Goal: Check status

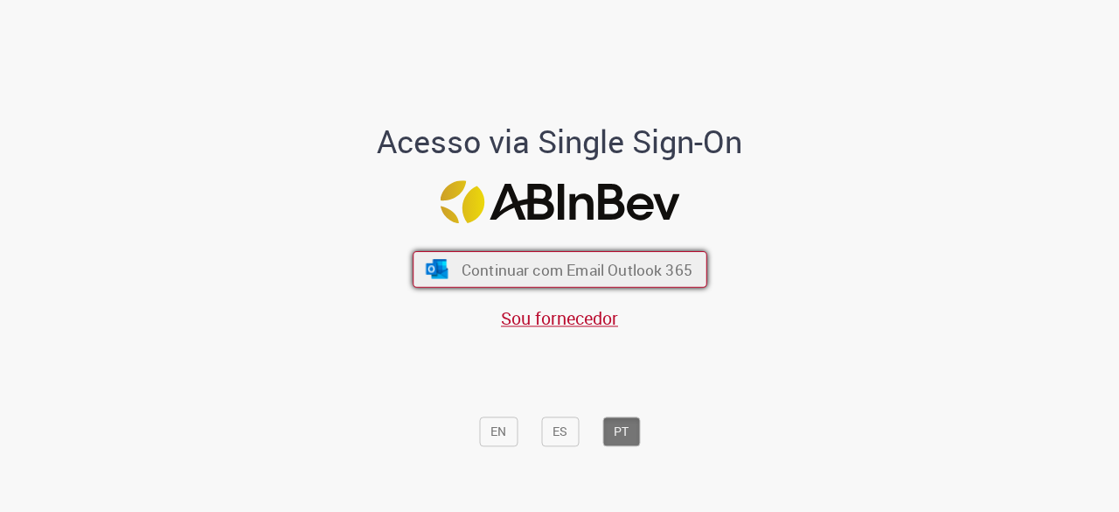
click at [551, 258] on button "Continuar com Email Outlook 365" at bounding box center [560, 269] width 295 height 37
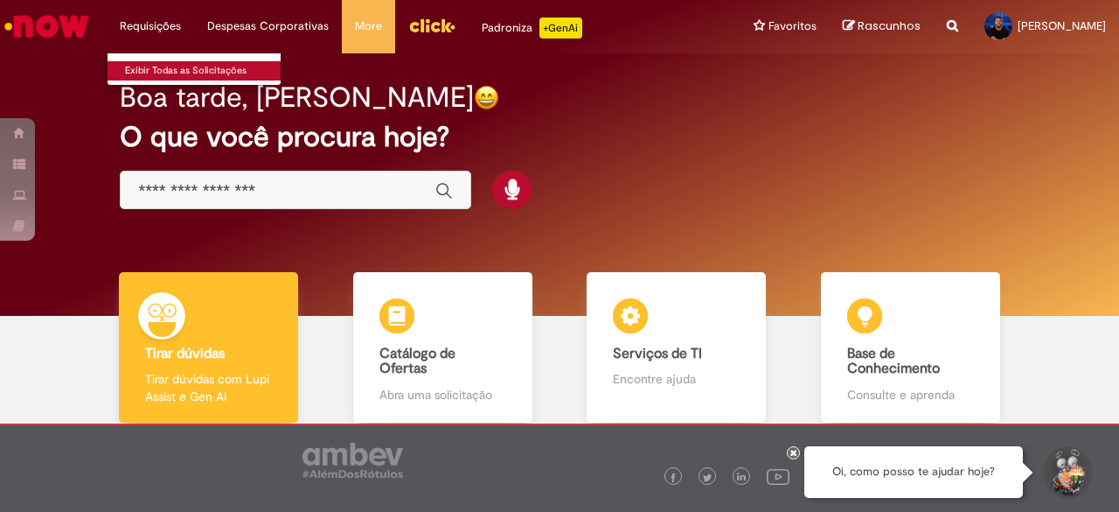
click at [169, 69] on link "Exibir Todas as Solicitações" at bounding box center [204, 70] width 192 height 19
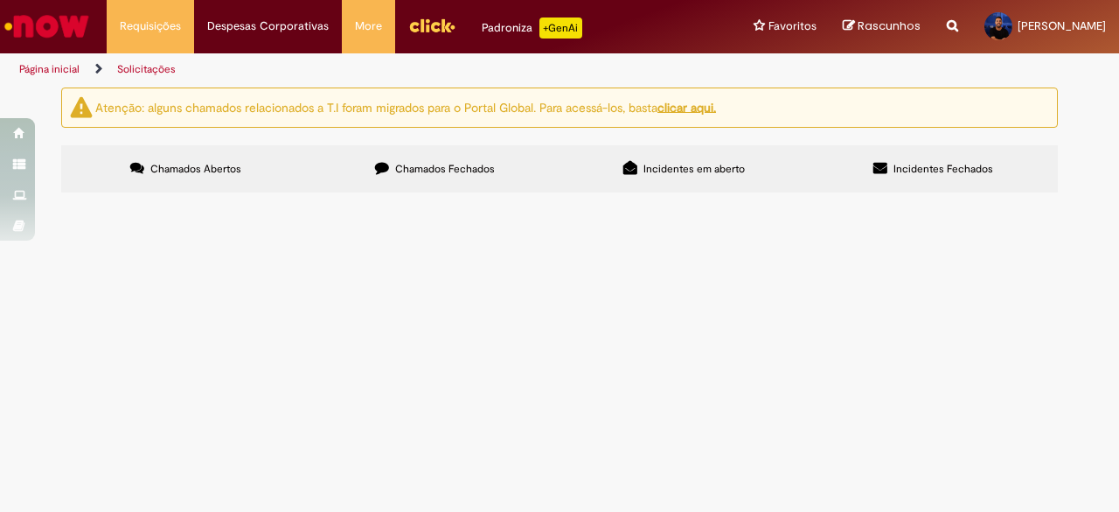
click at [404, 171] on span "Chamados Fechados" at bounding box center [445, 169] width 100 height 14
click at [0, 0] on span "Compra E Negociação De Vendas E Marketing" at bounding box center [0, 0] width 0 height 0
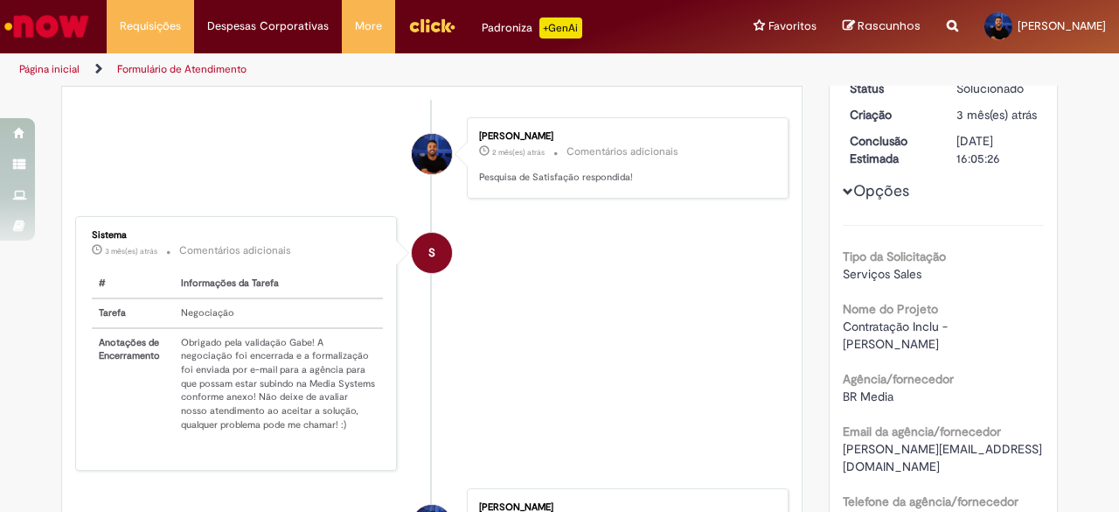
scroll to position [100, 0]
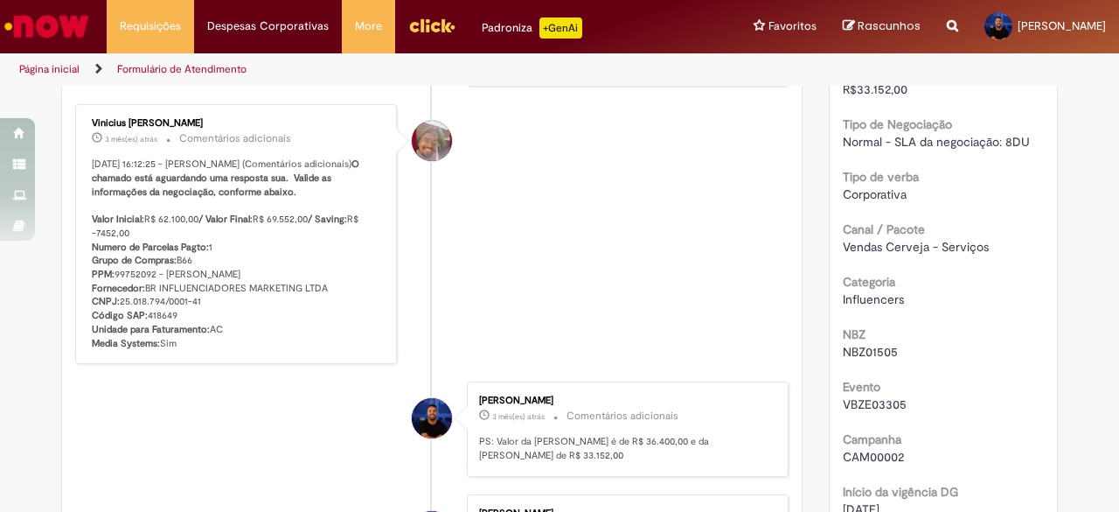
scroll to position [624, 0]
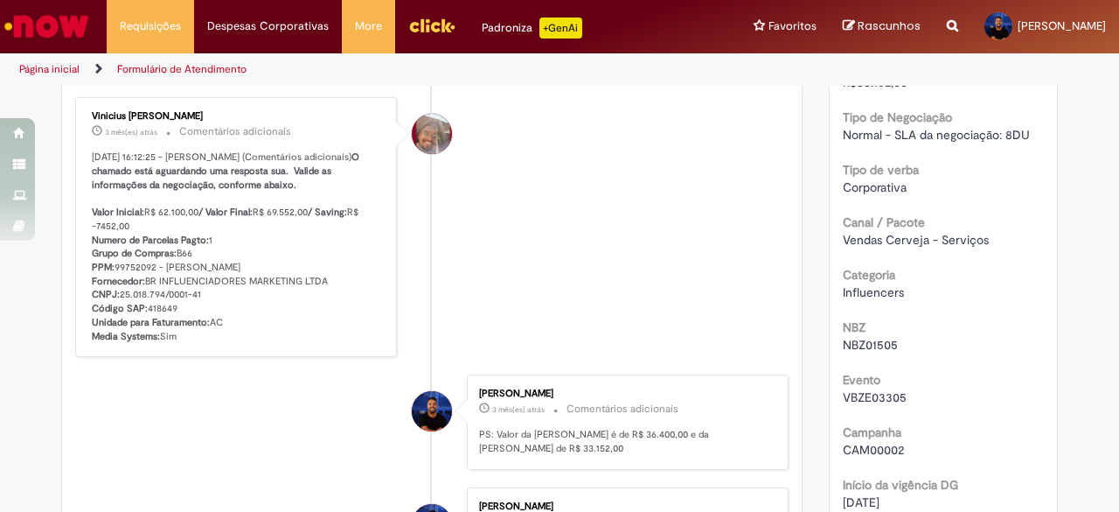
click at [150, 311] on p "[DATE] 16:12:25 - [PERSON_NAME] (Comentários adicionais) O chamado está aguarda…" at bounding box center [237, 246] width 291 height 192
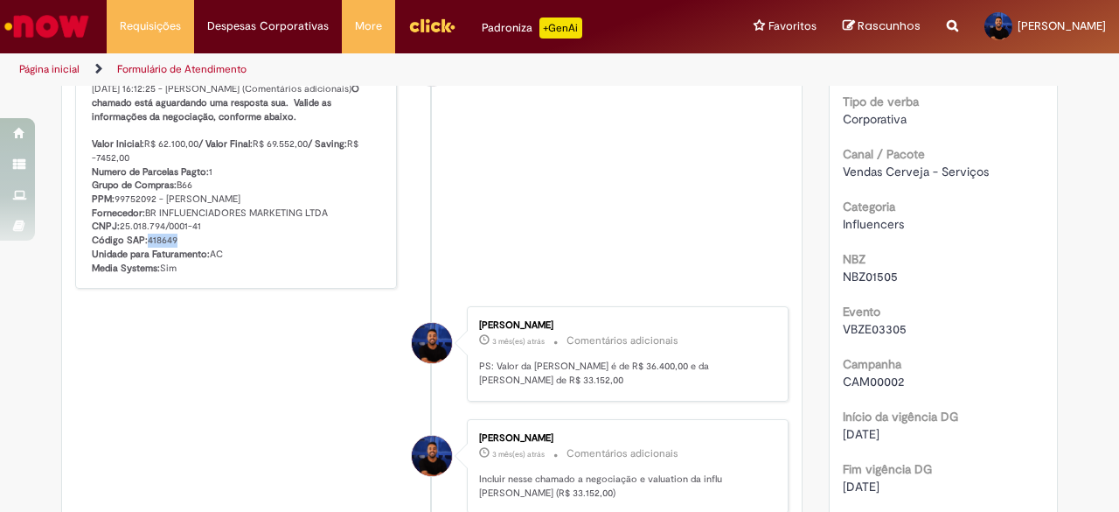
scroll to position [712, 0]
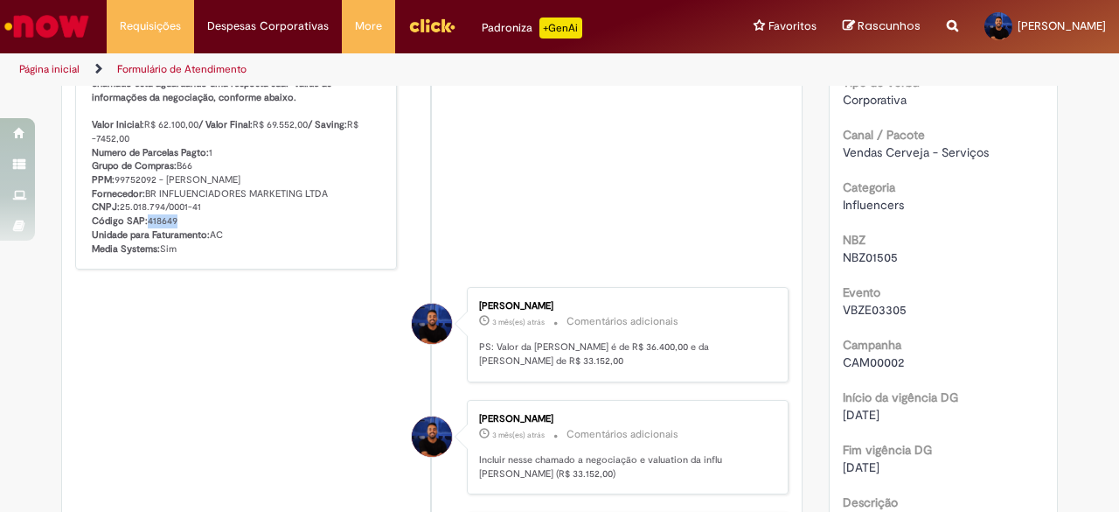
copy p "418649"
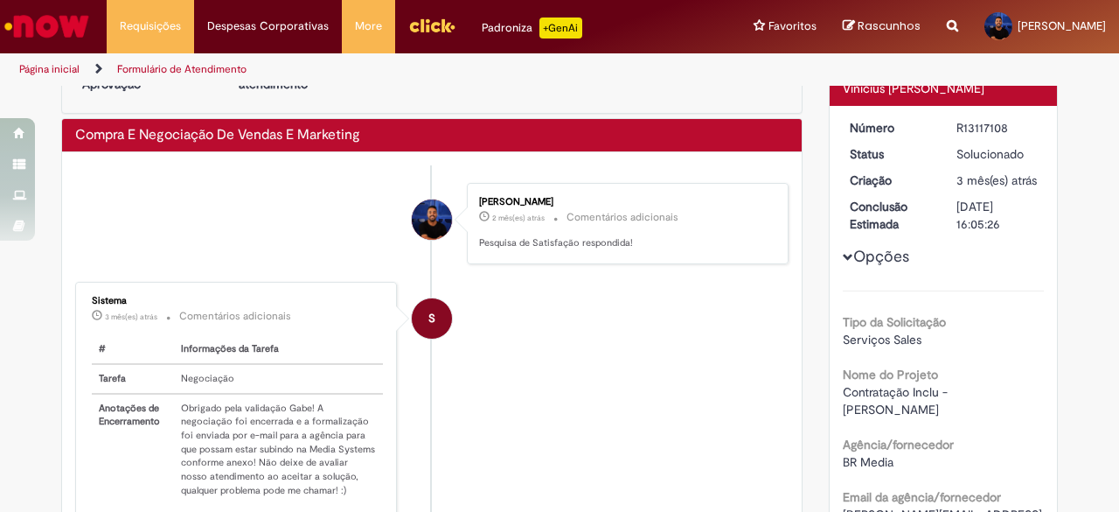
scroll to position [0, 0]
